Goal: Communication & Community: Answer question/provide support

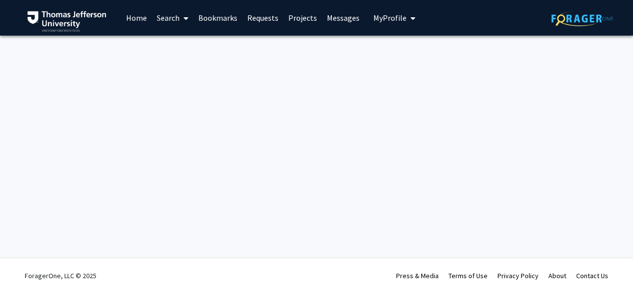
click at [329, 16] on link "Messages" at bounding box center [343, 17] width 43 height 35
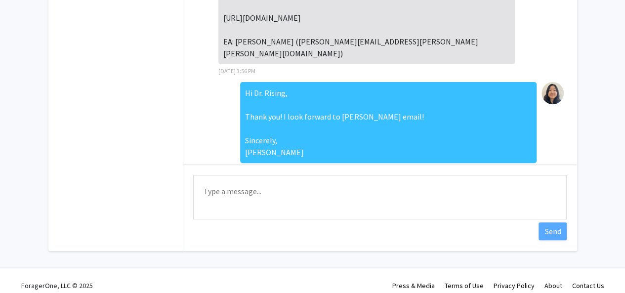
scroll to position [148, 0]
click at [387, 191] on textarea "Type a message" at bounding box center [380, 197] width 374 height 44
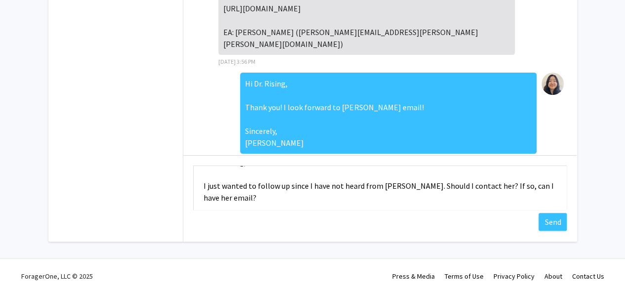
scroll to position [59, 0]
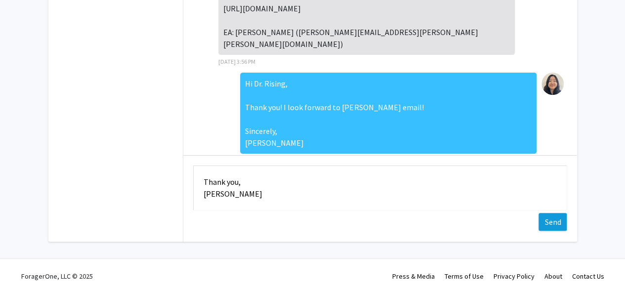
type textarea "Hi Dr. Rising, I just wanted to follow up since I have not heard from [PERSON_N…"
click at [553, 221] on button "Send" at bounding box center [553, 222] width 28 height 18
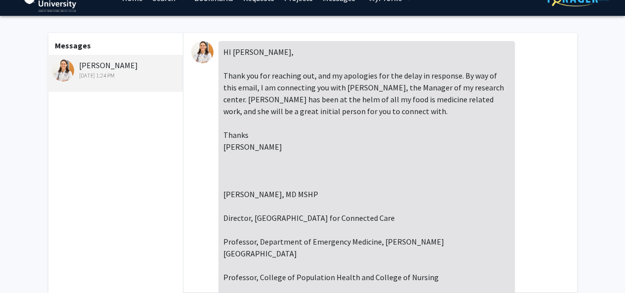
scroll to position [0, 0]
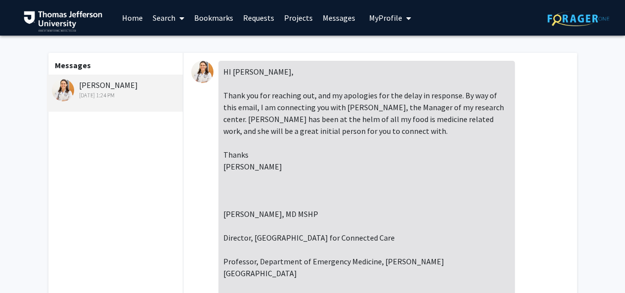
click at [119, 17] on link "Home" at bounding box center [132, 17] width 31 height 35
